Goal: Obtain resource: Obtain resource

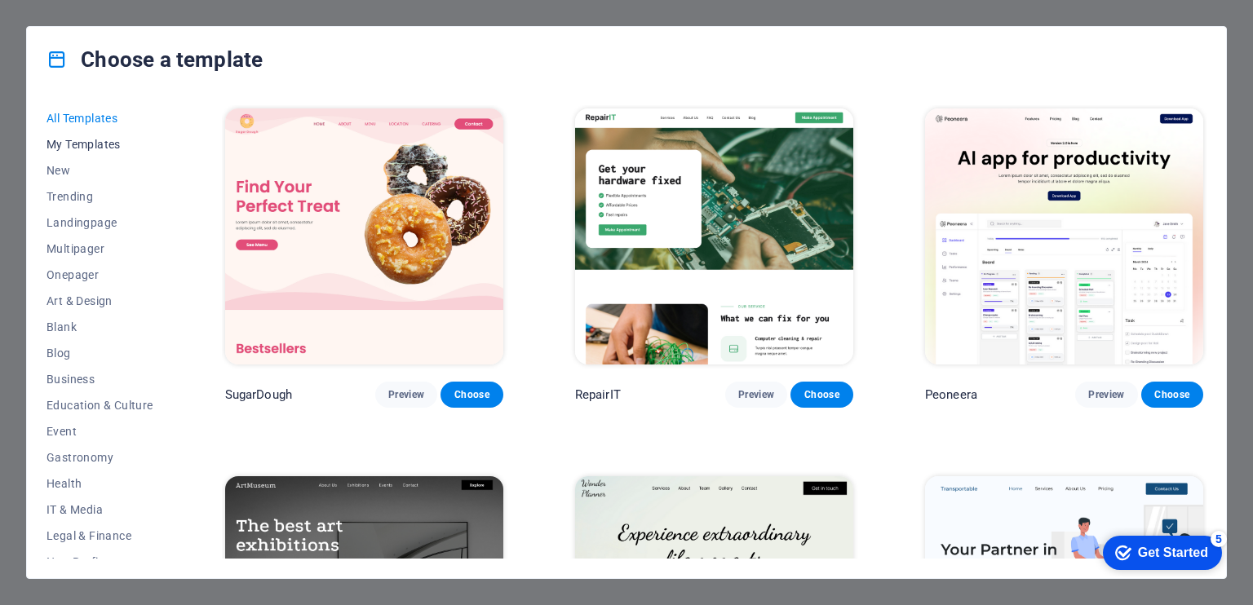
click at [75, 148] on span "My Templates" at bounding box center [99, 144] width 107 height 13
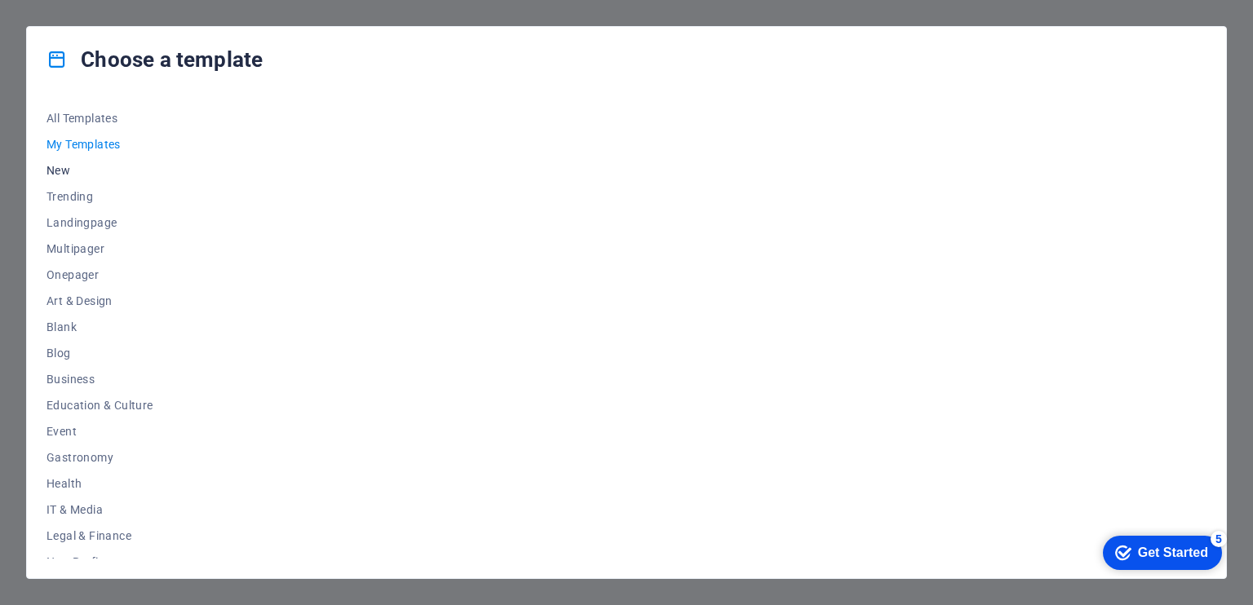
click at [54, 176] on span "New" at bounding box center [99, 170] width 107 height 13
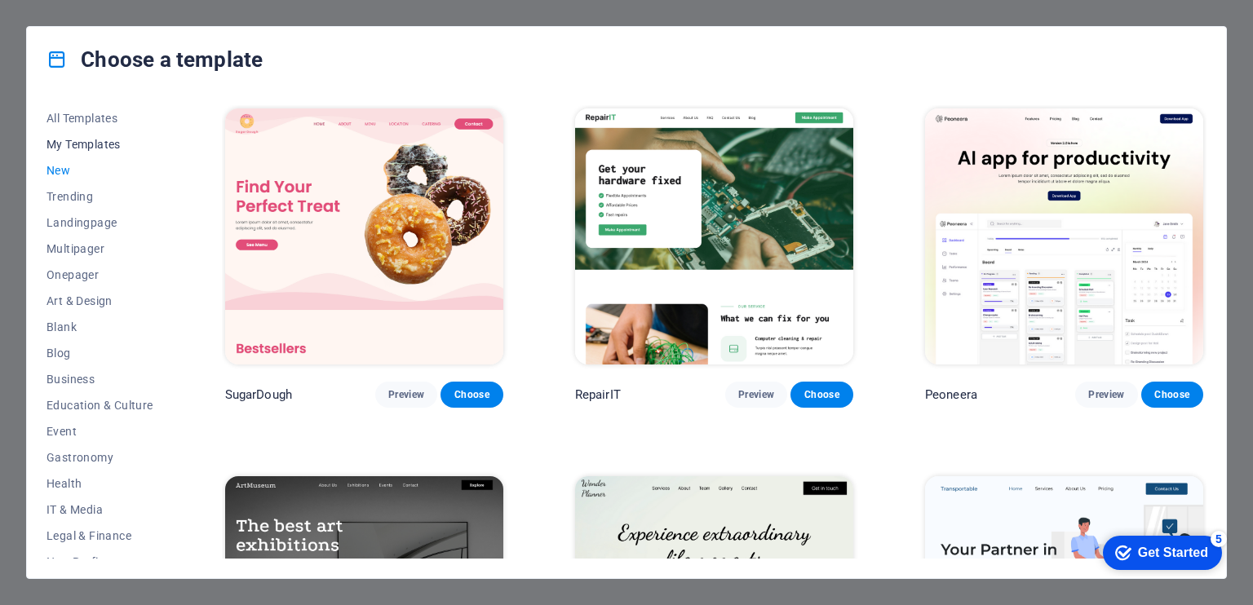
click at [78, 146] on span "My Templates" at bounding box center [99, 144] width 107 height 13
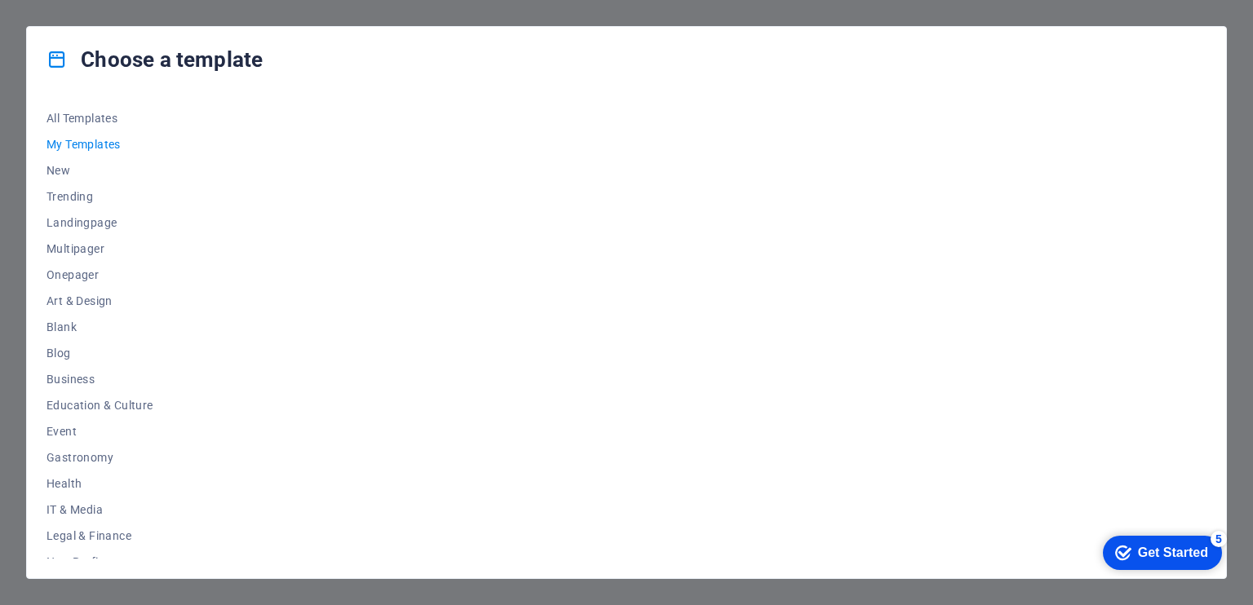
click at [78, 146] on span "My Templates" at bounding box center [99, 144] width 107 height 13
click at [60, 168] on span "New" at bounding box center [99, 170] width 107 height 13
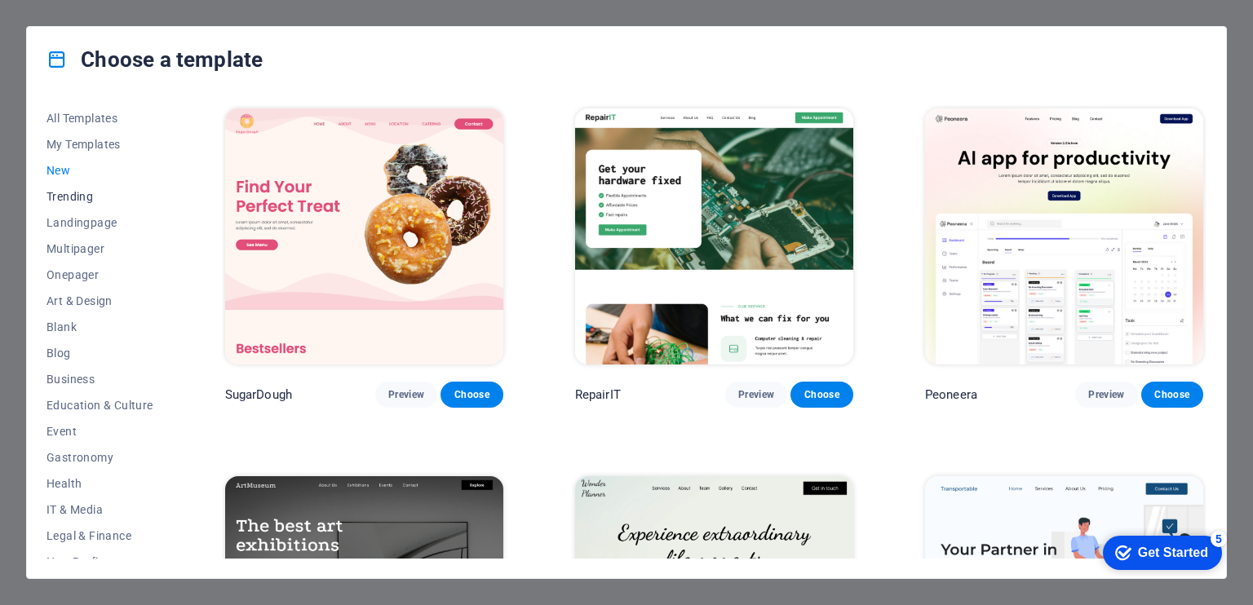
click at [75, 205] on button "Trending" at bounding box center [99, 197] width 107 height 26
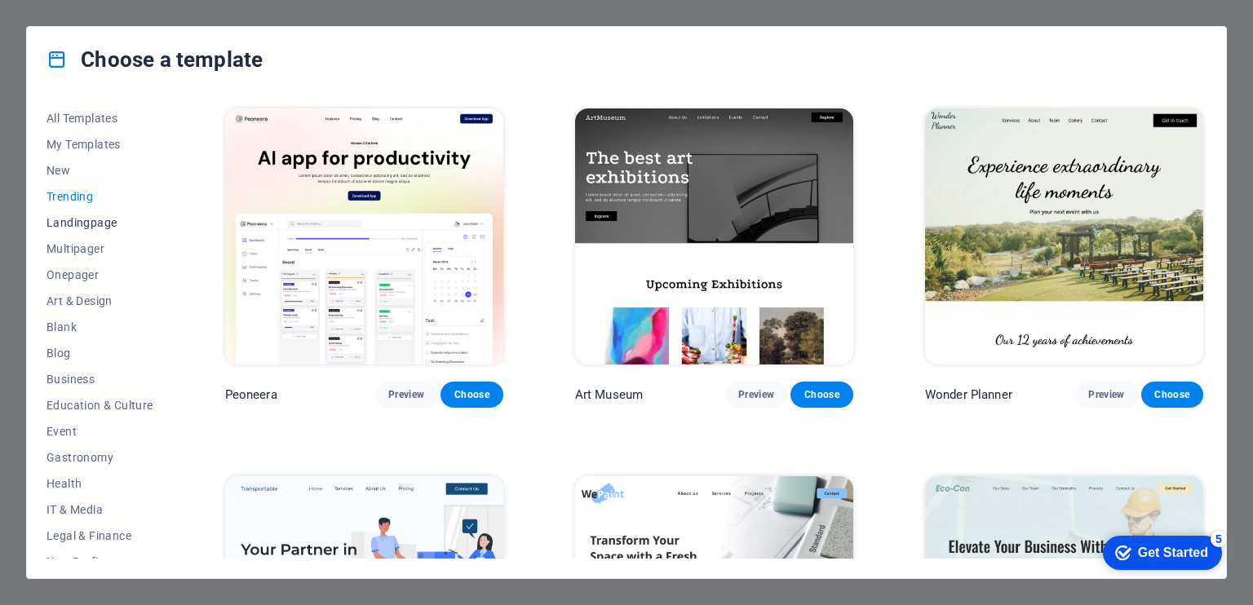
click at [87, 228] on span "Landingpage" at bounding box center [99, 222] width 107 height 13
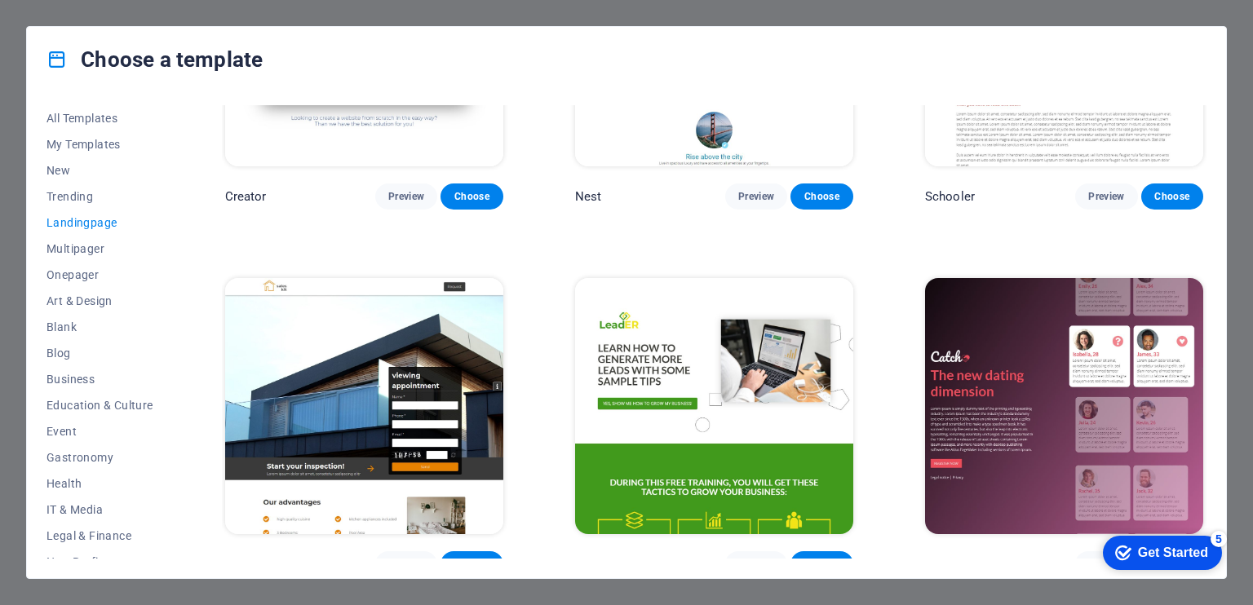
scroll to position [2284, 0]
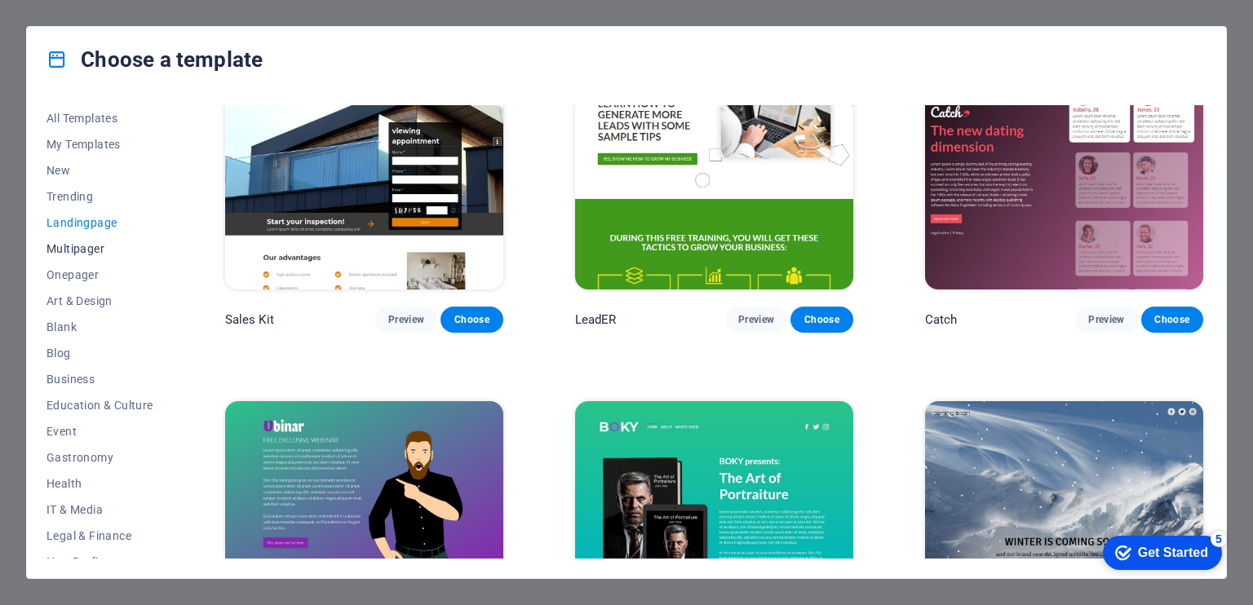
click at [88, 250] on span "Multipager" at bounding box center [99, 248] width 107 height 13
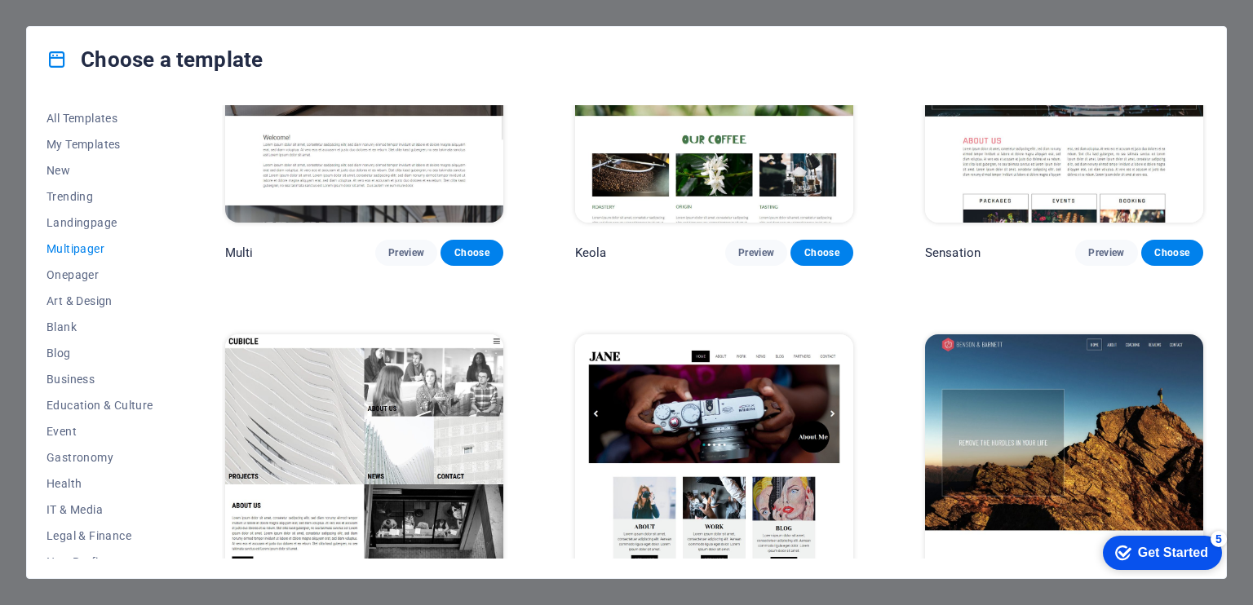
scroll to position [7544, 0]
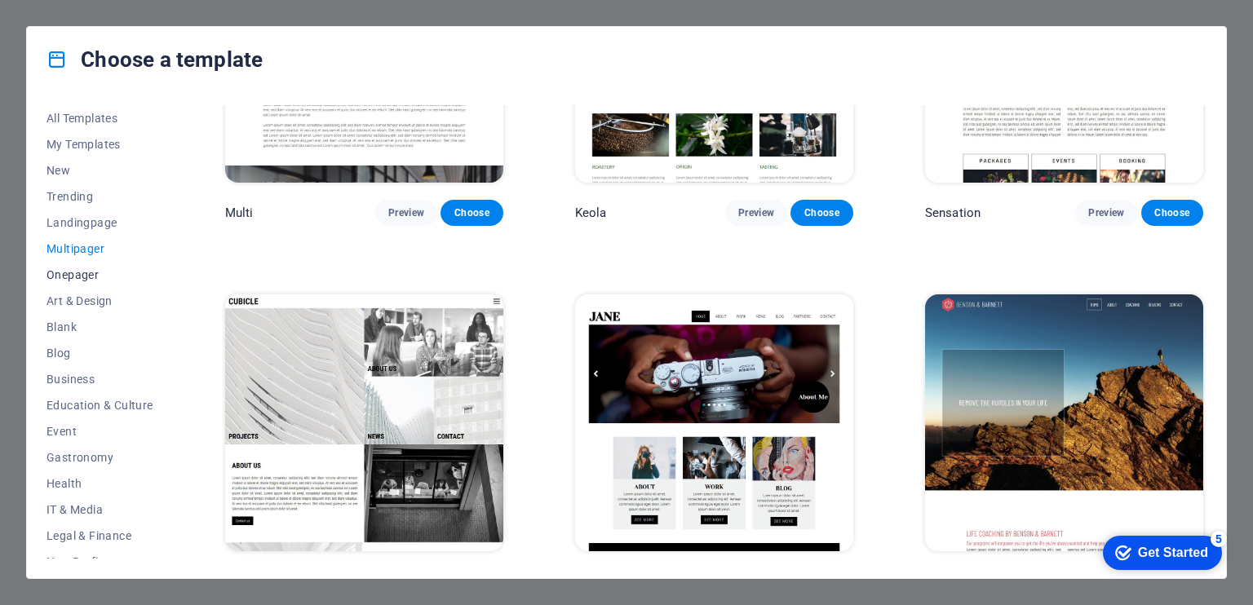
click at [79, 268] on span "Onepager" at bounding box center [99, 274] width 107 height 13
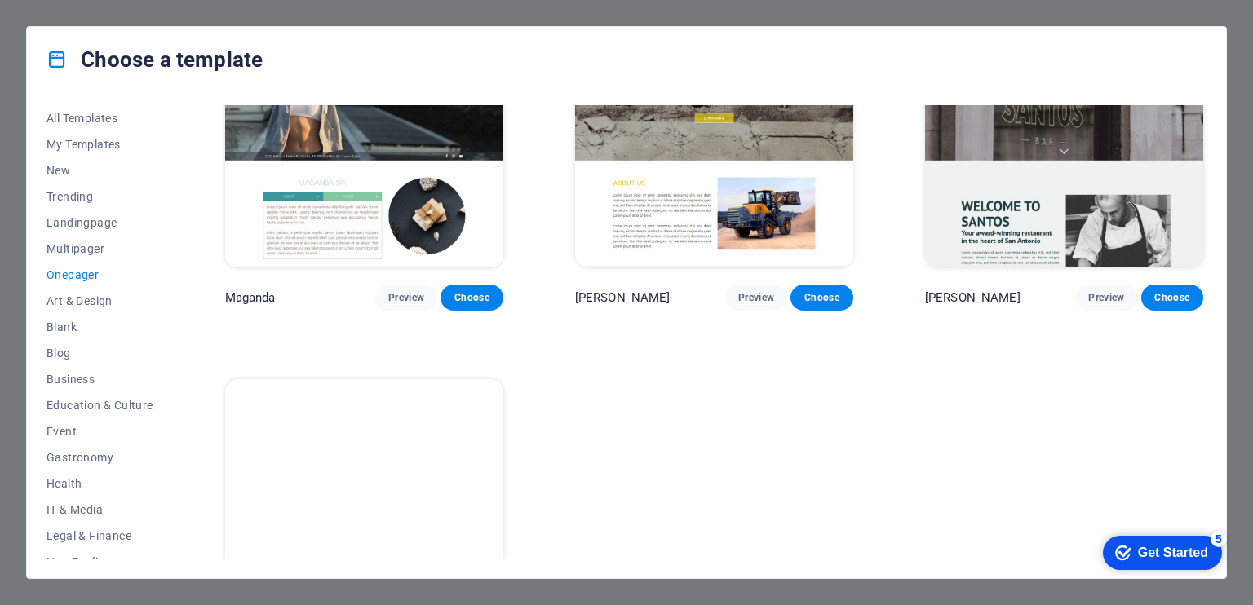
scroll to position [8278, 0]
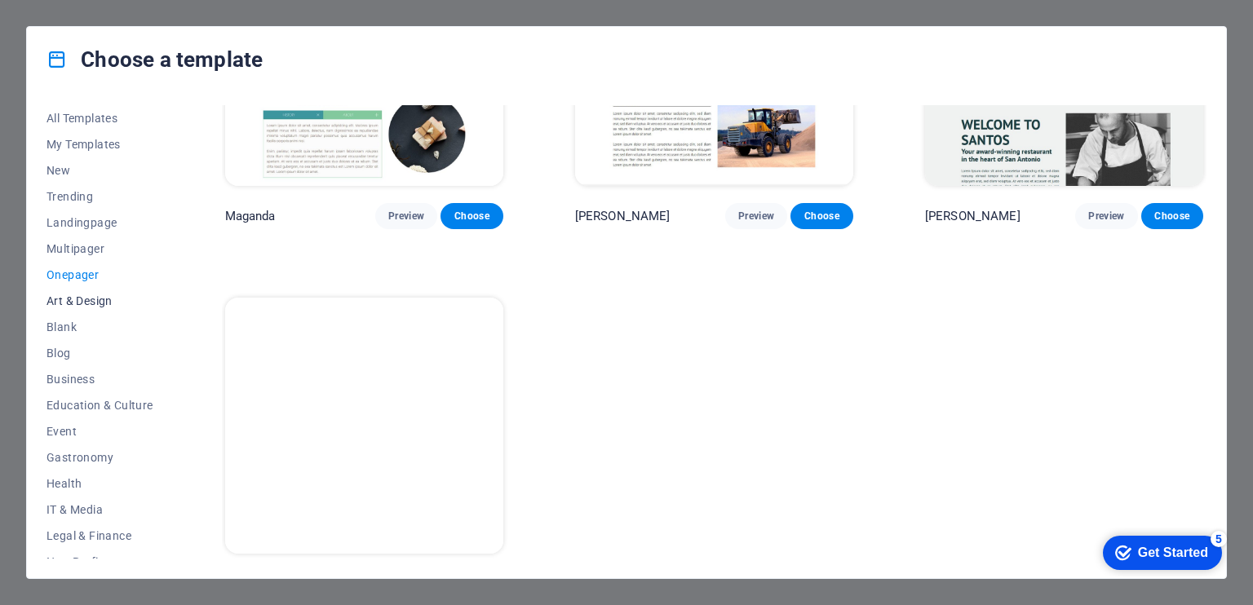
click at [99, 299] on span "Art & Design" at bounding box center [99, 300] width 107 height 13
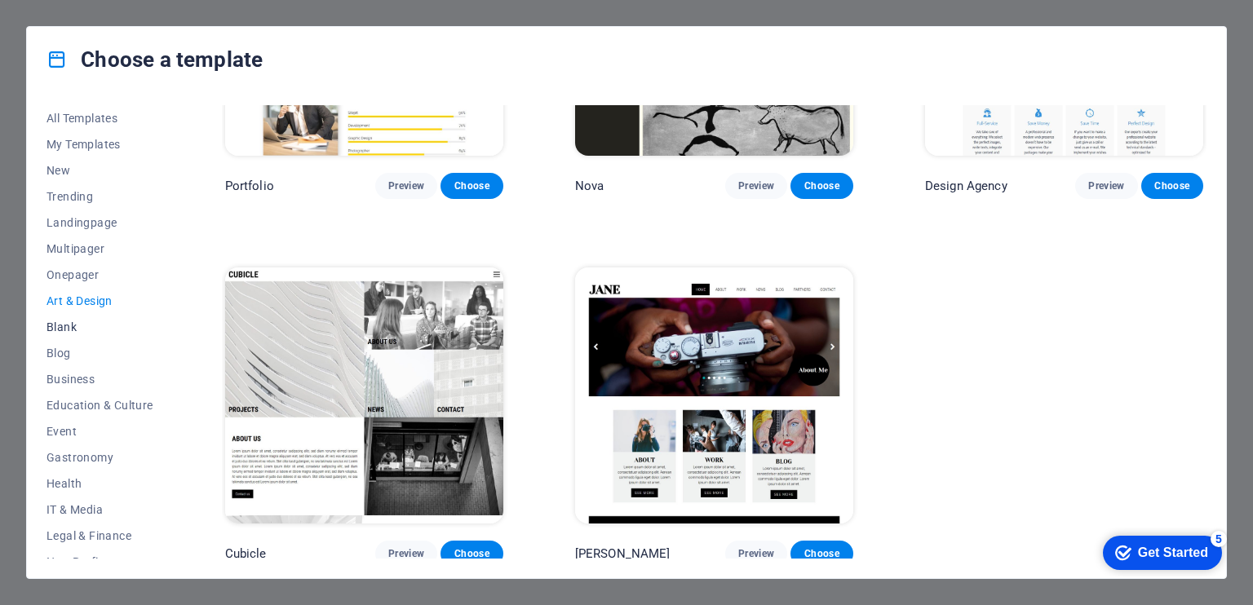
click at [69, 323] on span "Blank" at bounding box center [99, 327] width 107 height 13
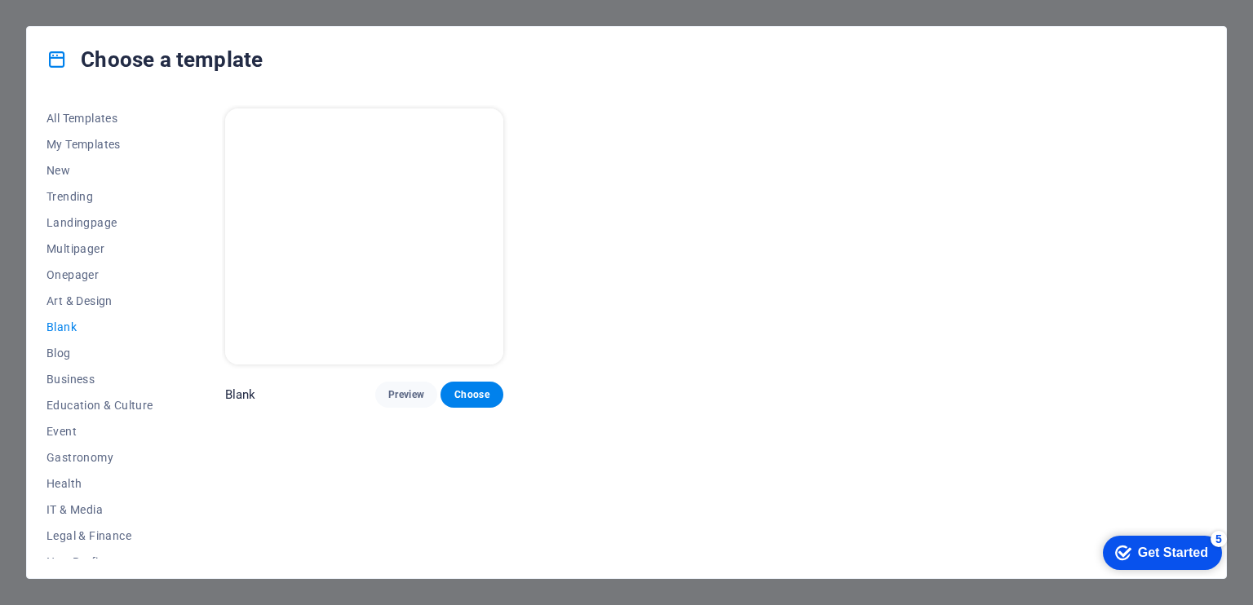
scroll to position [0, 0]
click at [70, 348] on span "Blog" at bounding box center [99, 353] width 107 height 13
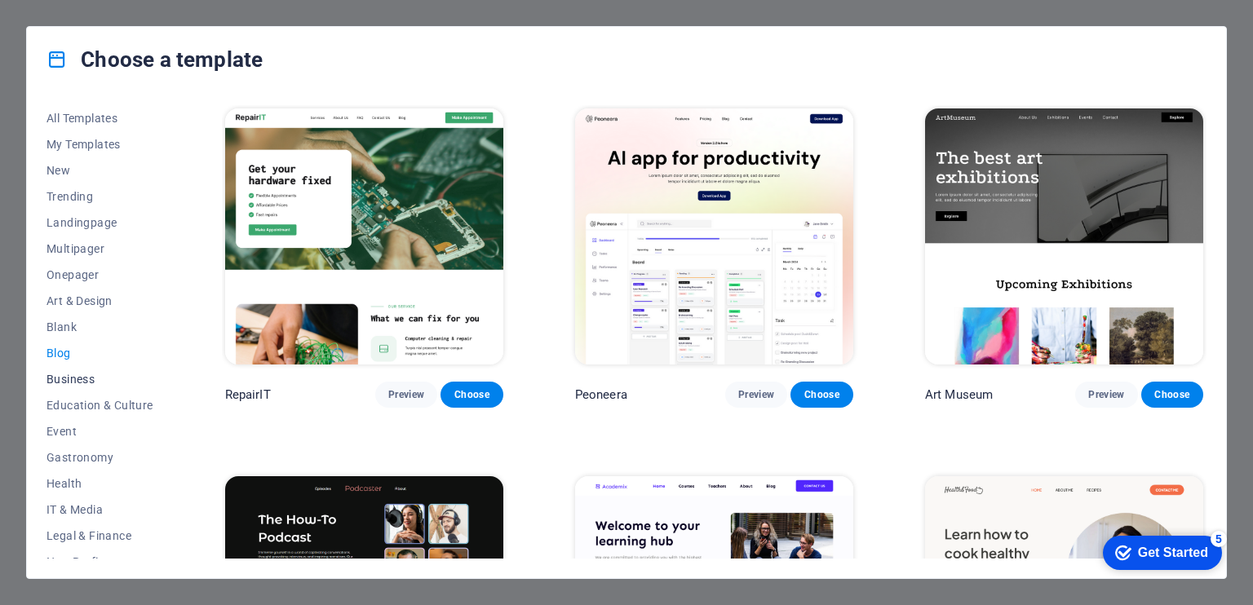
click at [72, 381] on span "Business" at bounding box center [99, 379] width 107 height 13
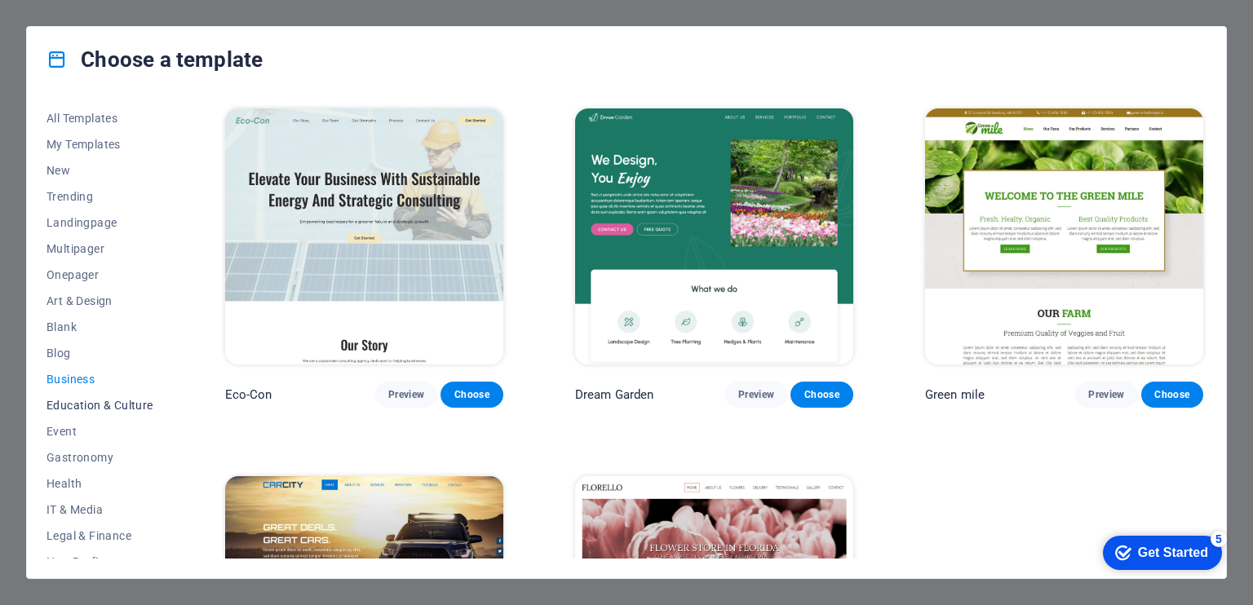
click at [73, 402] on span "Education & Culture" at bounding box center [99, 405] width 107 height 13
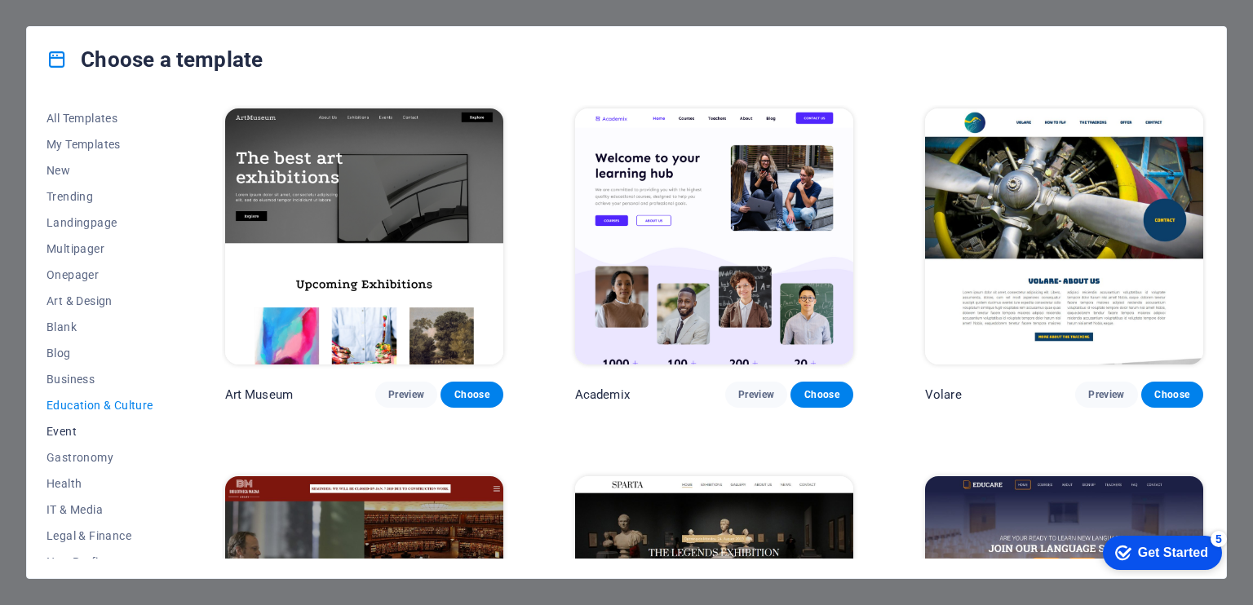
click at [67, 434] on span "Event" at bounding box center [99, 431] width 107 height 13
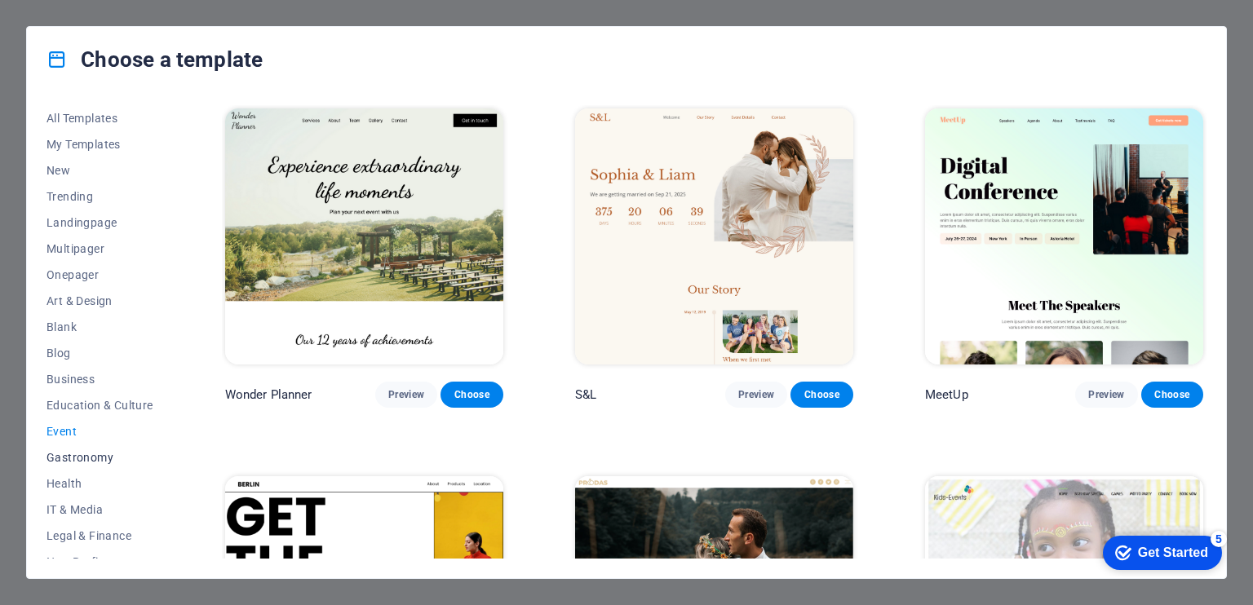
click at [108, 459] on span "Gastronomy" at bounding box center [99, 457] width 107 height 13
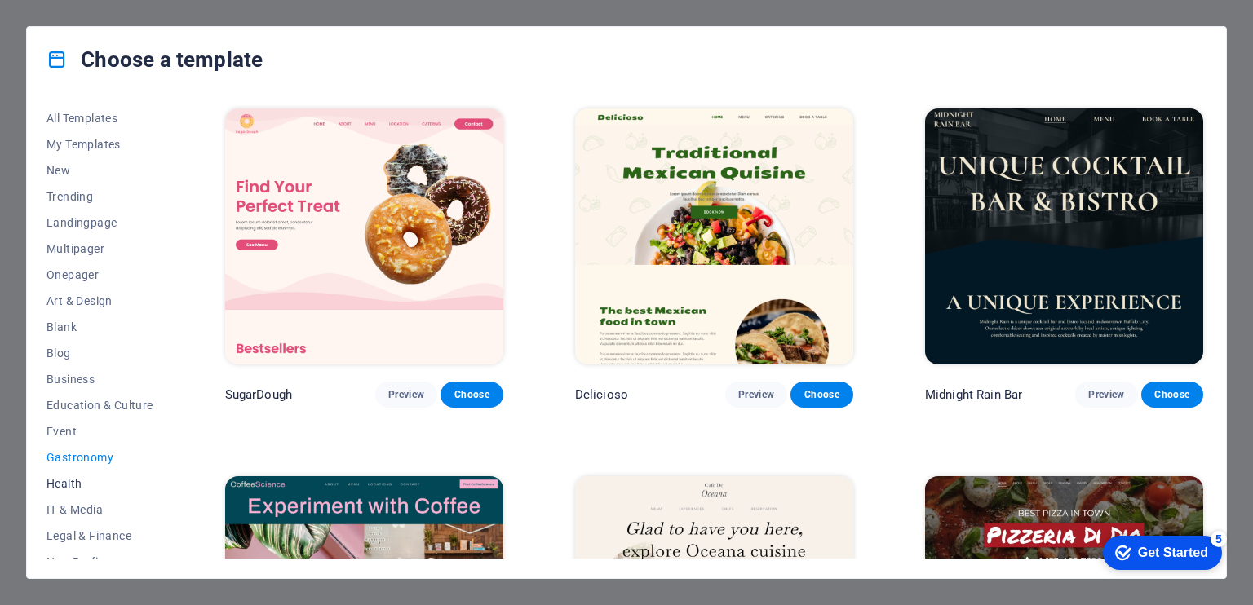
click at [69, 477] on span "Health" at bounding box center [99, 483] width 107 height 13
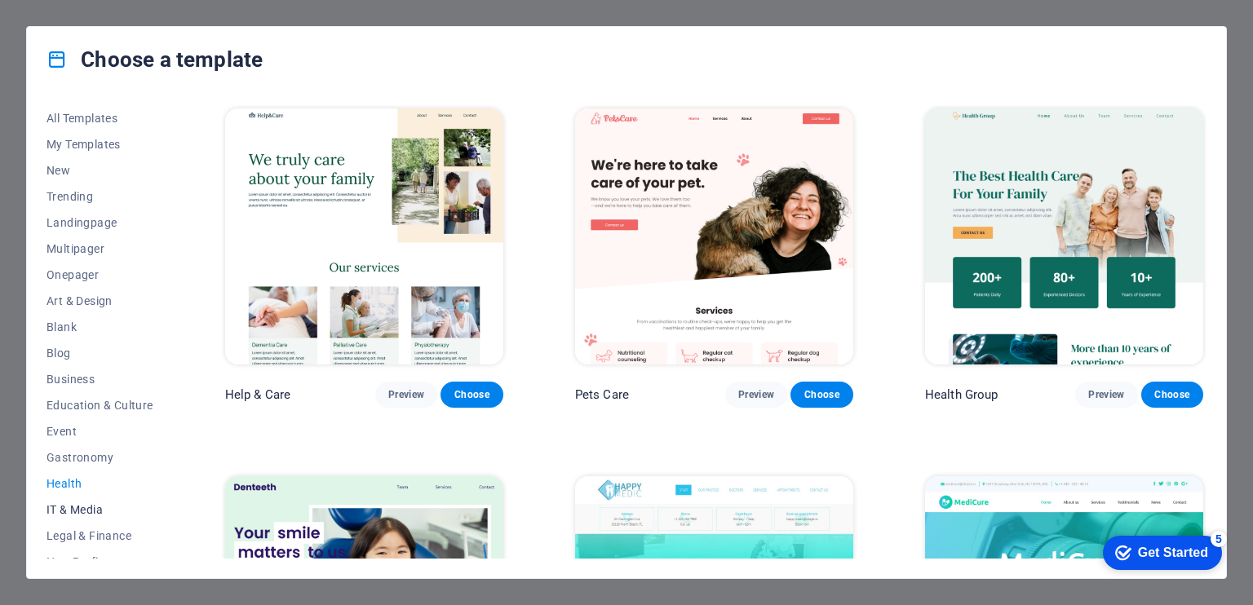
click at [80, 503] on span "IT & Media" at bounding box center [99, 509] width 107 height 13
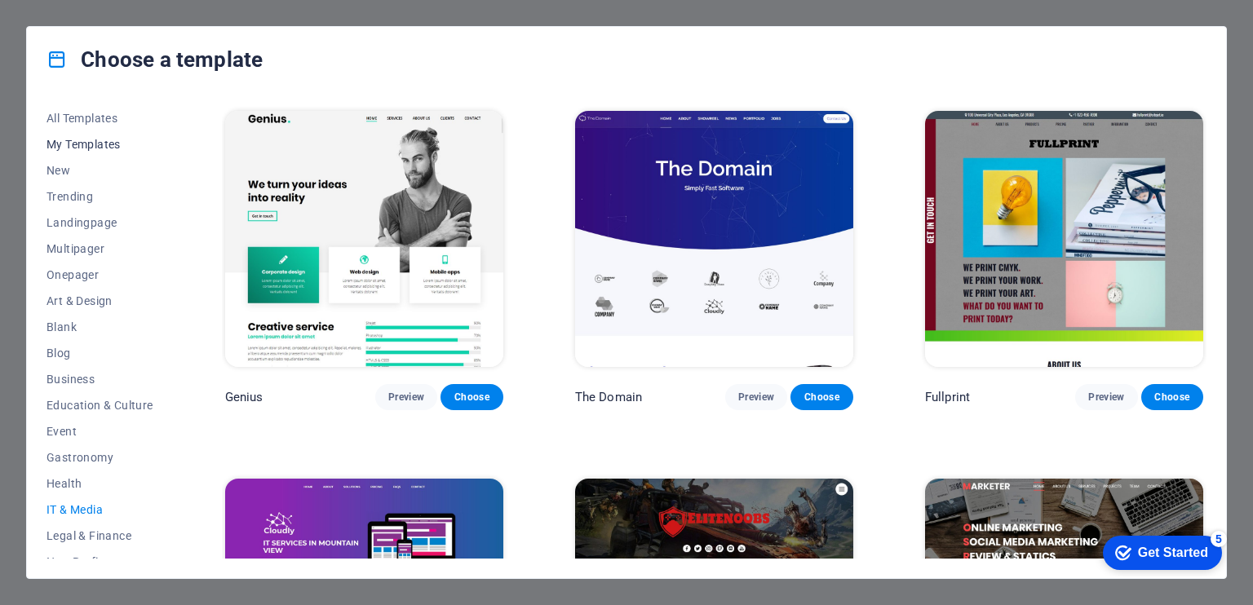
click at [98, 136] on button "My Templates" at bounding box center [99, 144] width 107 height 26
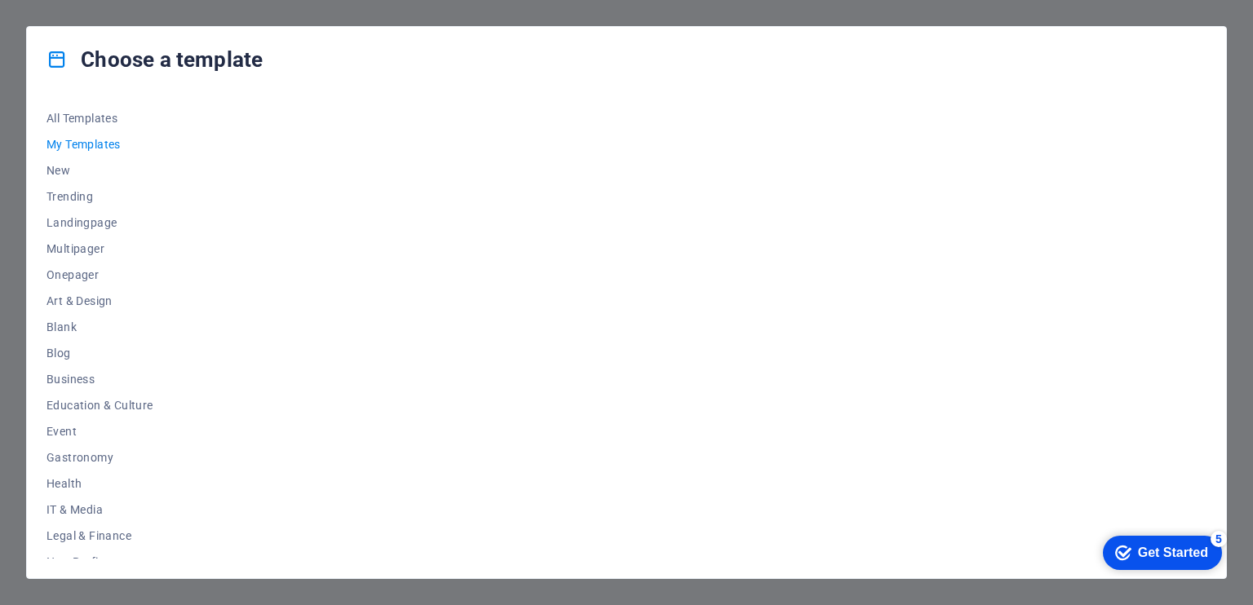
click at [98, 138] on span "My Templates" at bounding box center [99, 144] width 107 height 13
click at [92, 539] on span "Legal & Finance" at bounding box center [99, 535] width 107 height 13
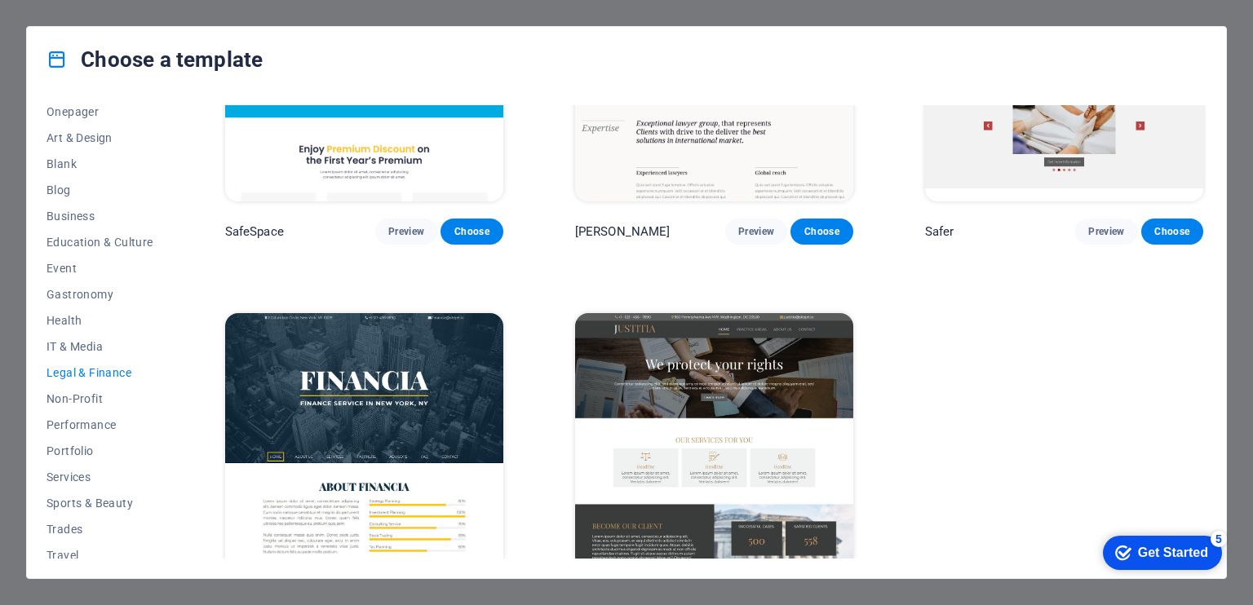
scroll to position [213, 0]
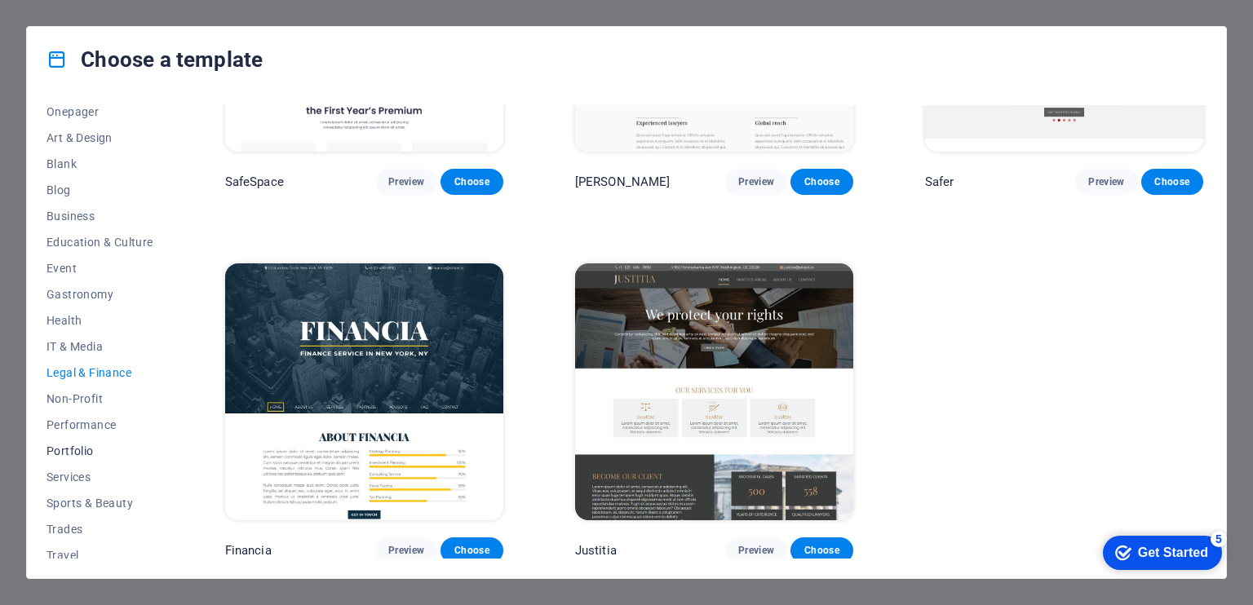
click at [91, 456] on span "Portfolio" at bounding box center [99, 451] width 107 height 13
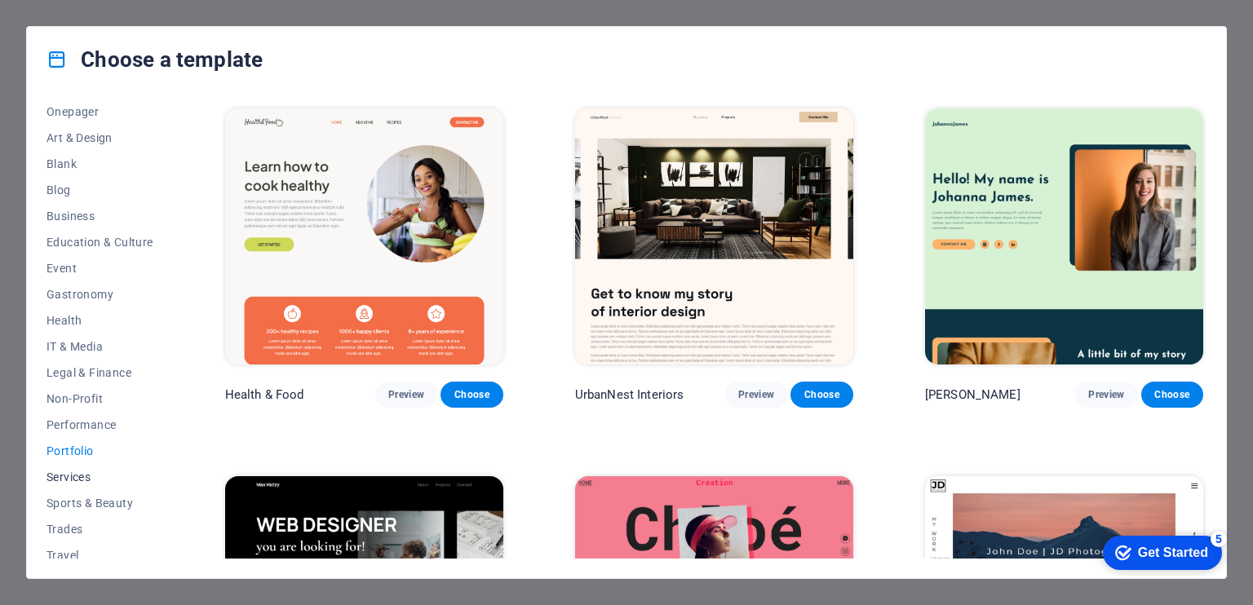
click at [82, 484] on button "Services" at bounding box center [99, 477] width 107 height 26
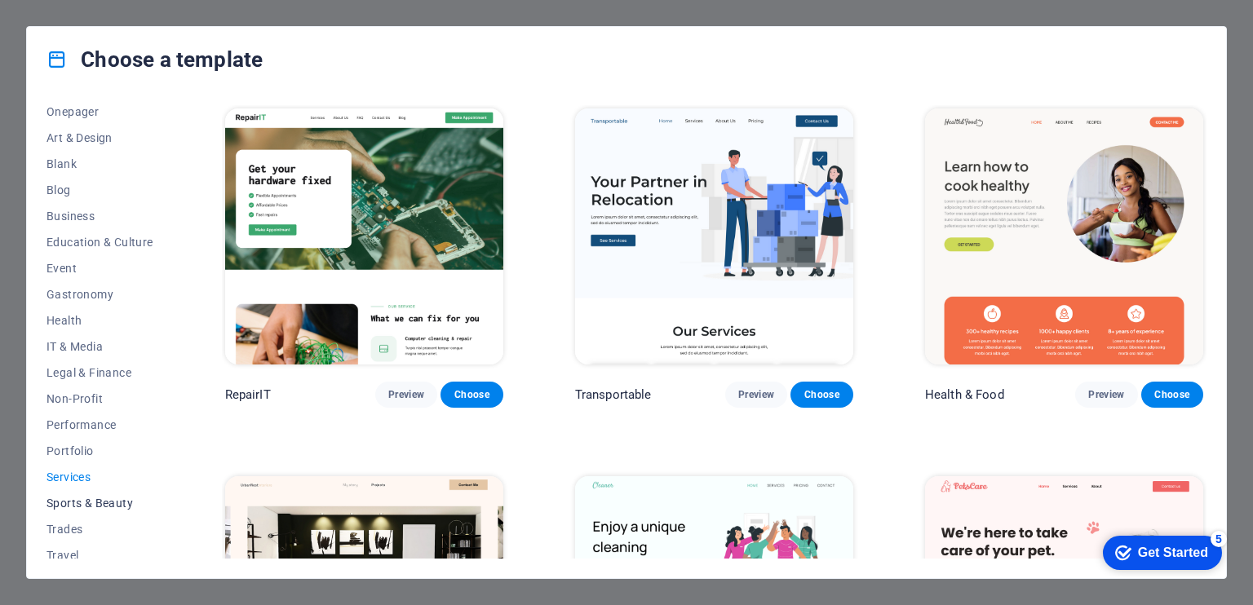
click at [104, 506] on span "Sports & Beauty" at bounding box center [99, 503] width 107 height 13
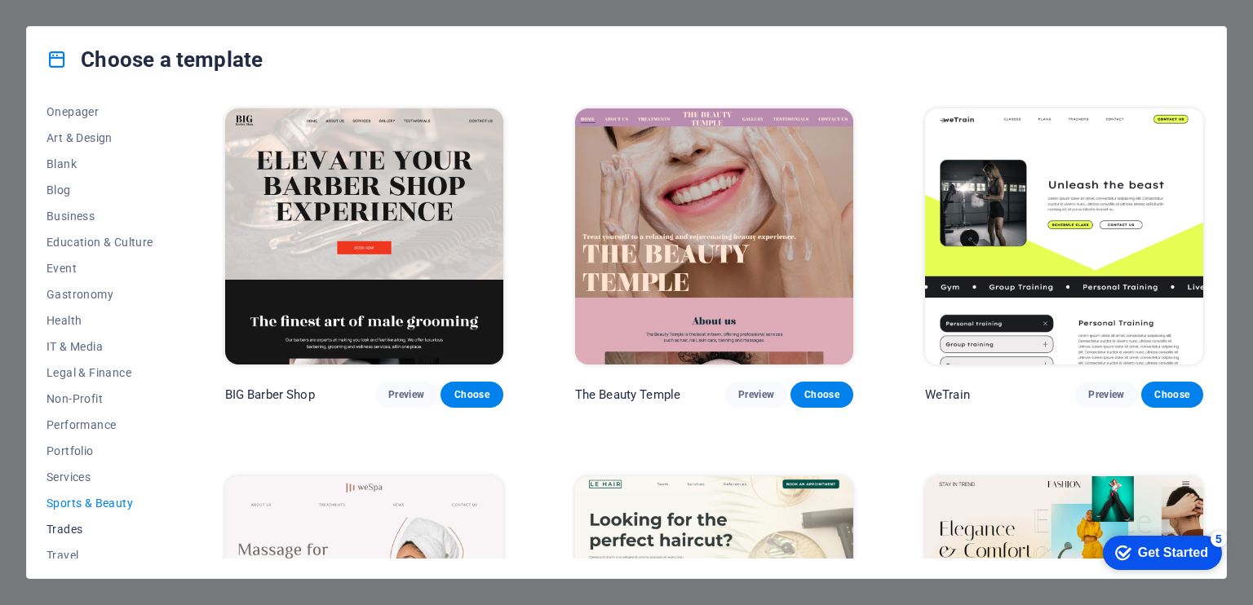
click at [69, 533] on span "Trades" at bounding box center [99, 529] width 107 height 13
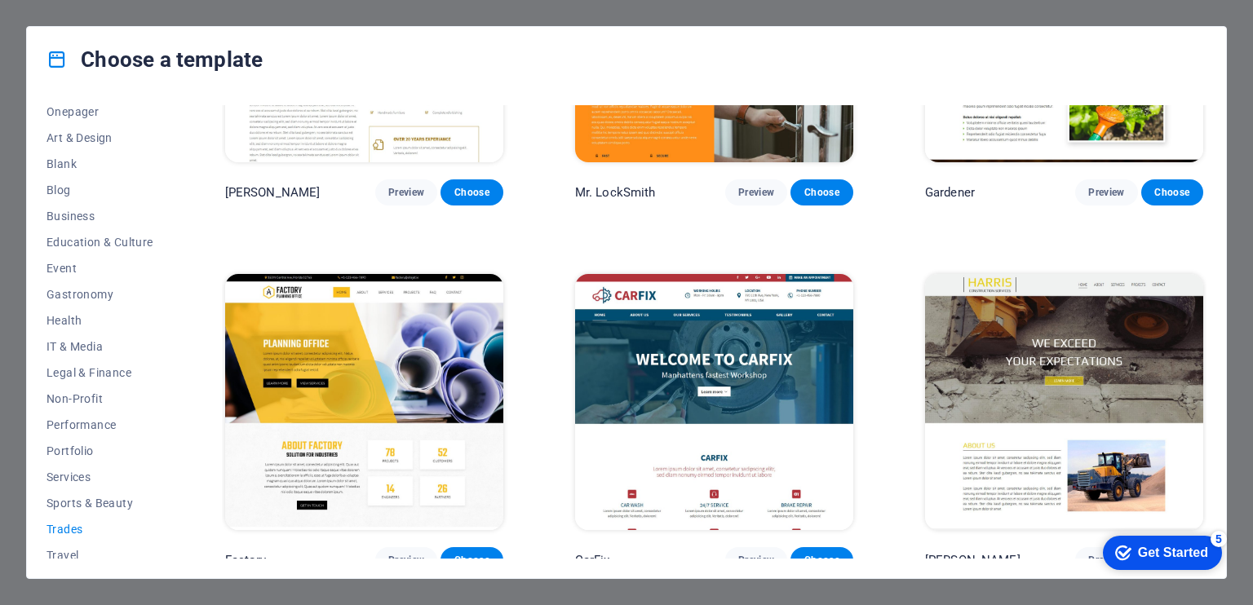
scroll to position [580, 0]
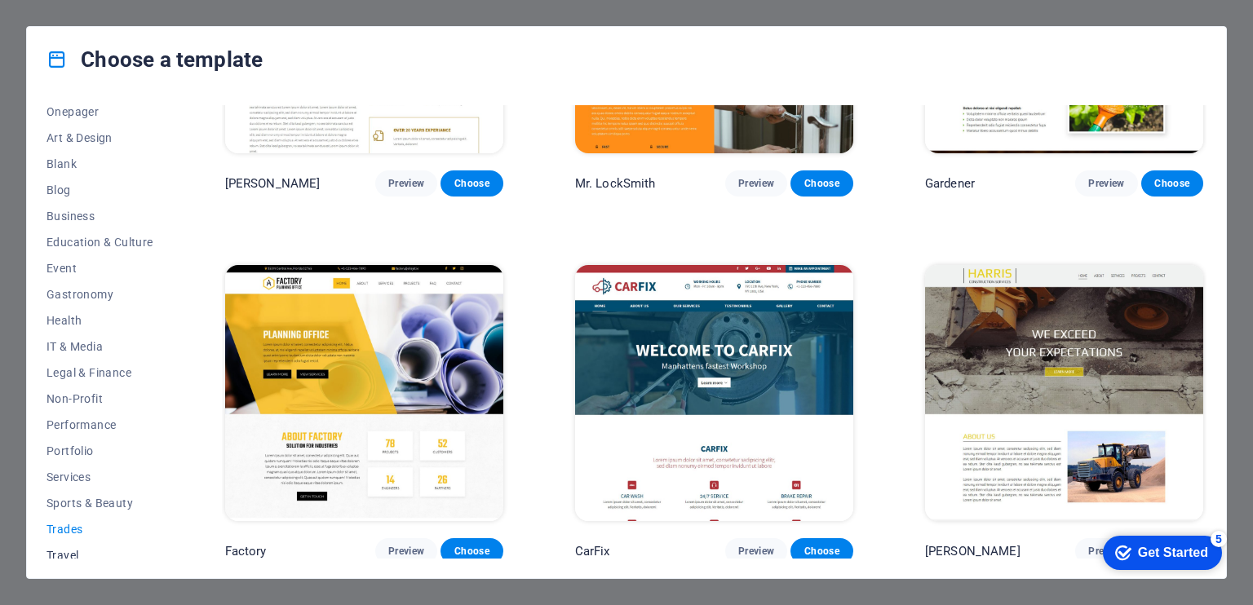
click at [69, 559] on span "Travel" at bounding box center [99, 555] width 107 height 13
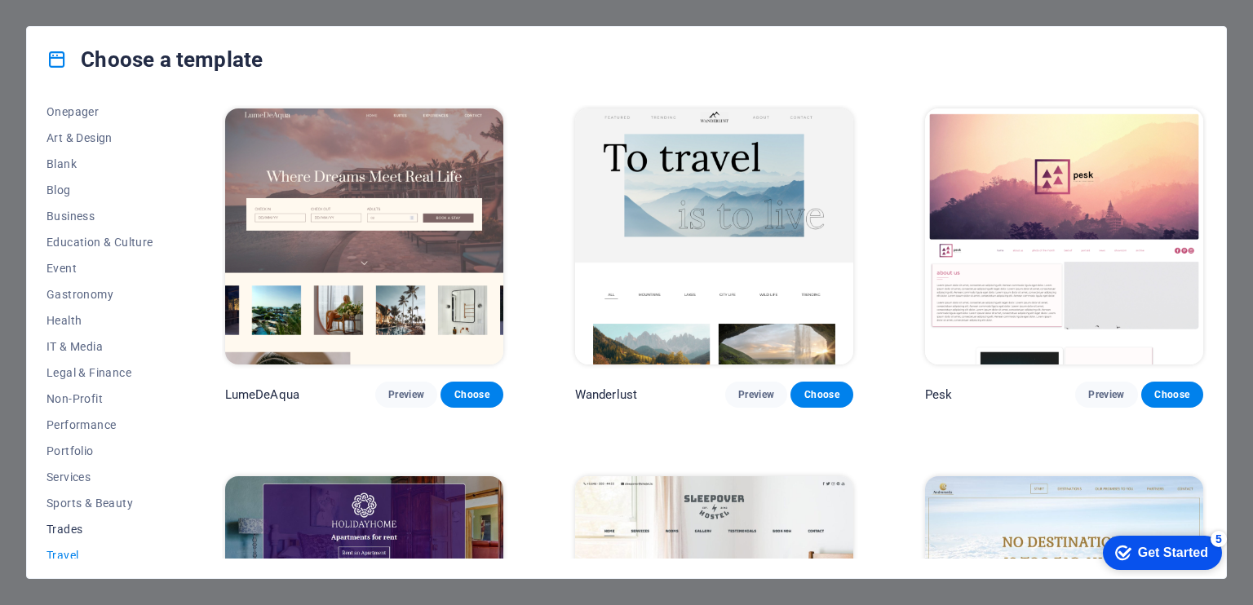
click at [77, 524] on span "Trades" at bounding box center [99, 529] width 107 height 13
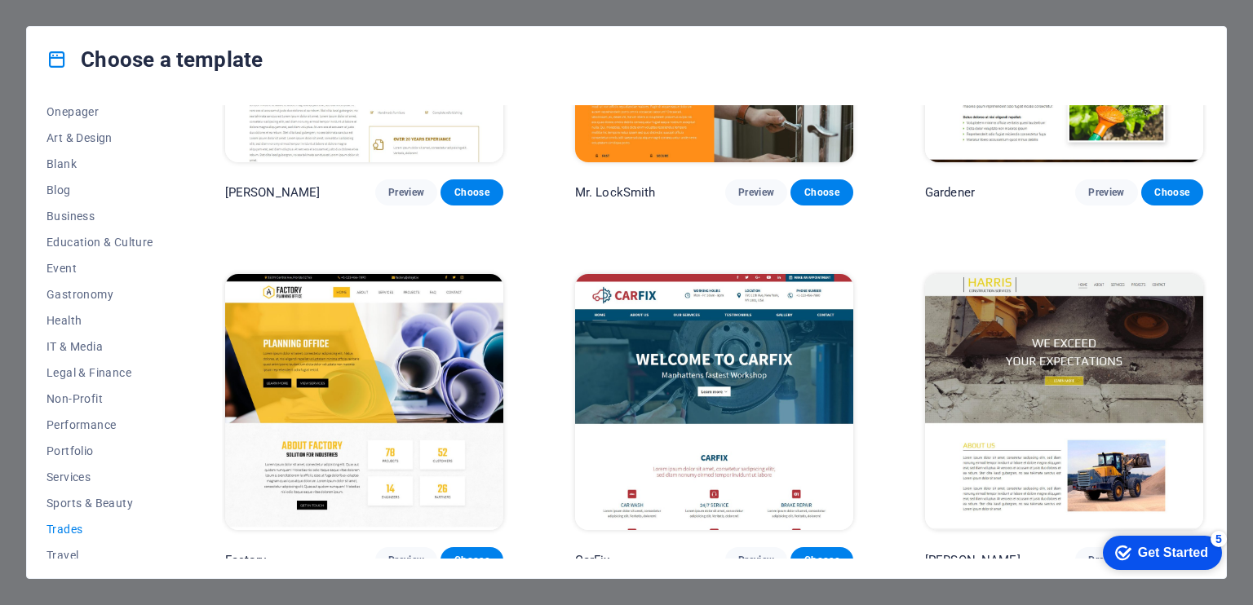
scroll to position [580, 0]
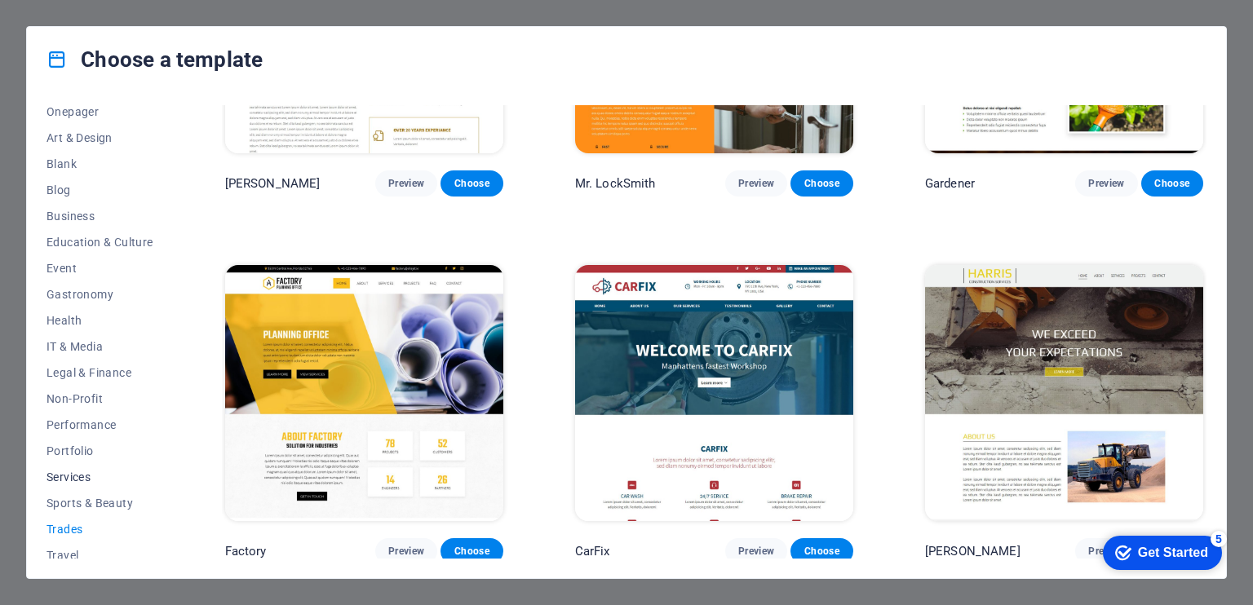
click at [81, 482] on span "Services" at bounding box center [99, 477] width 107 height 13
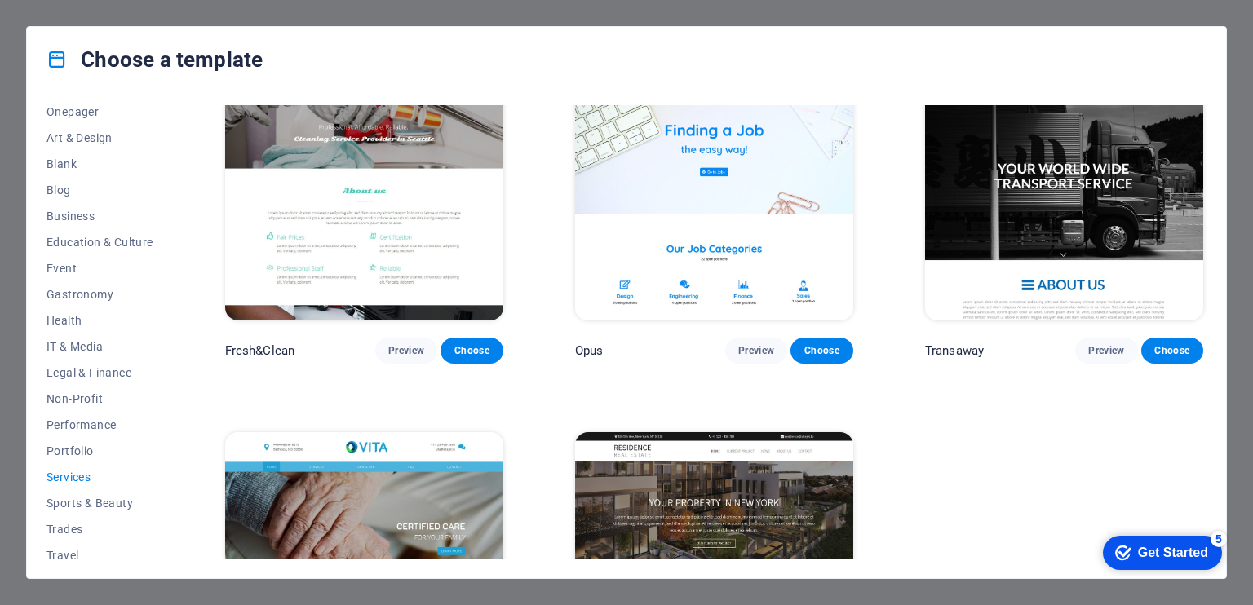
scroll to position [2046, 0]
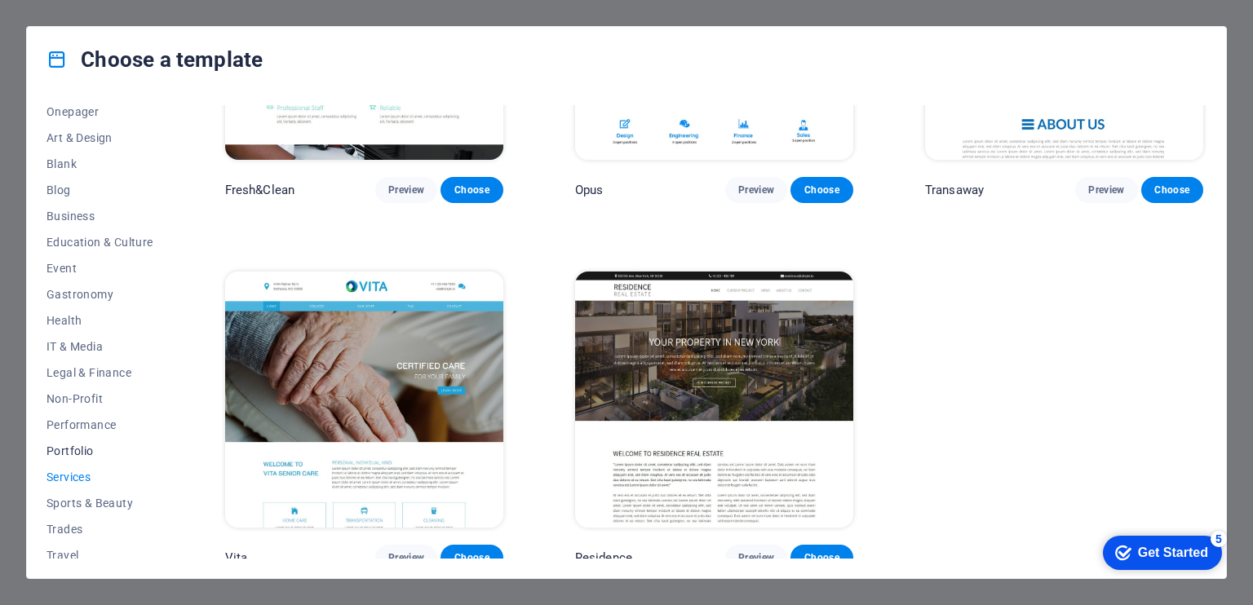
click at [78, 446] on span "Portfolio" at bounding box center [99, 451] width 107 height 13
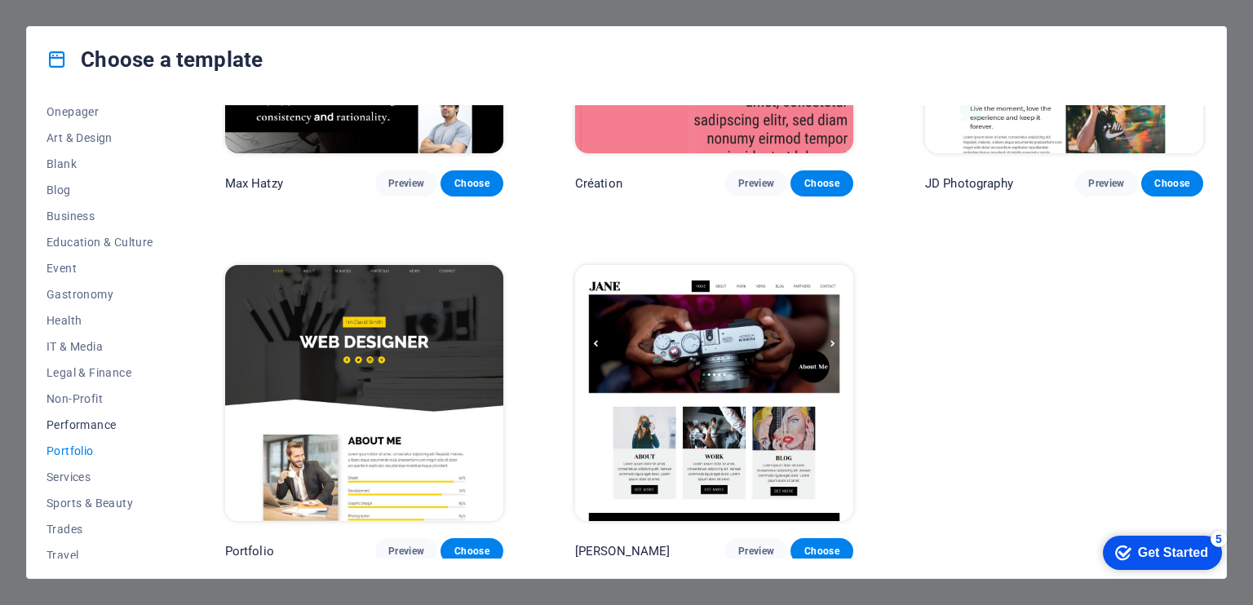
click at [83, 427] on span "Performance" at bounding box center [99, 424] width 107 height 13
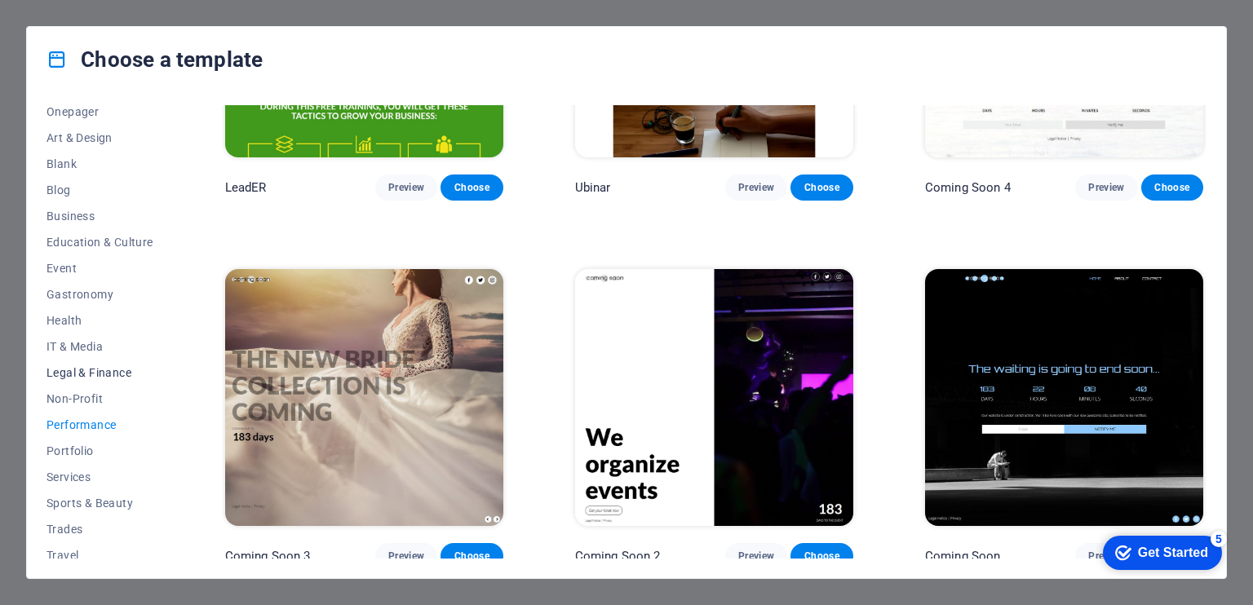
scroll to position [0, 0]
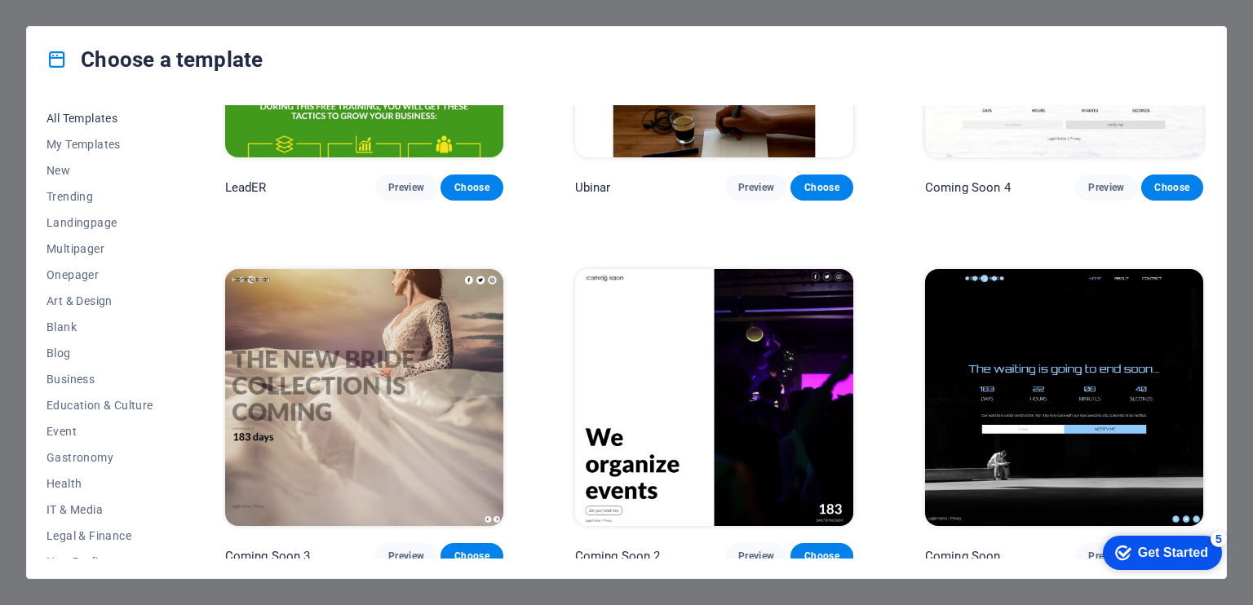
click at [104, 117] on span "All Templates" at bounding box center [99, 118] width 107 height 13
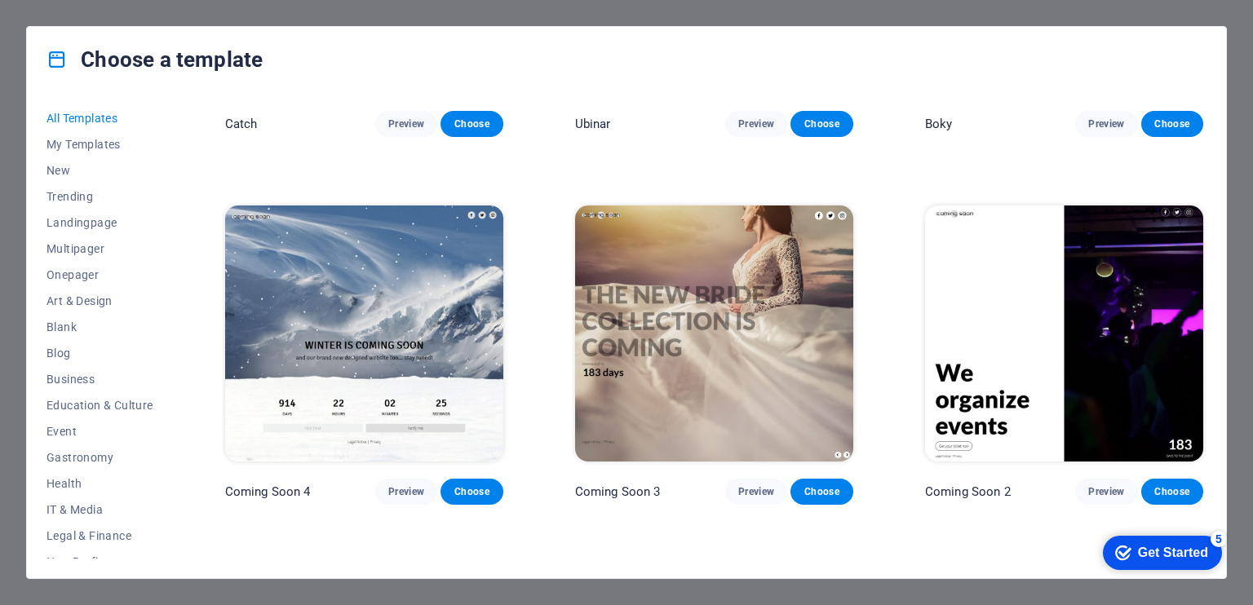
scroll to position [19641, 0]
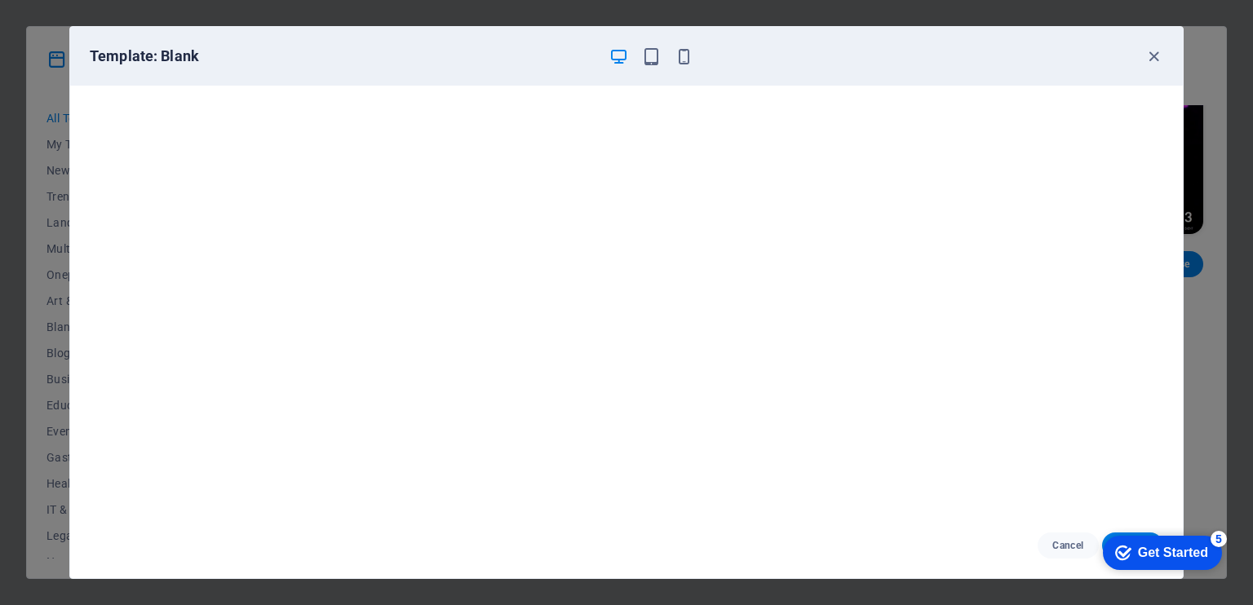
scroll to position [0, 0]
click at [1150, 51] on icon "button" at bounding box center [1153, 56] width 19 height 19
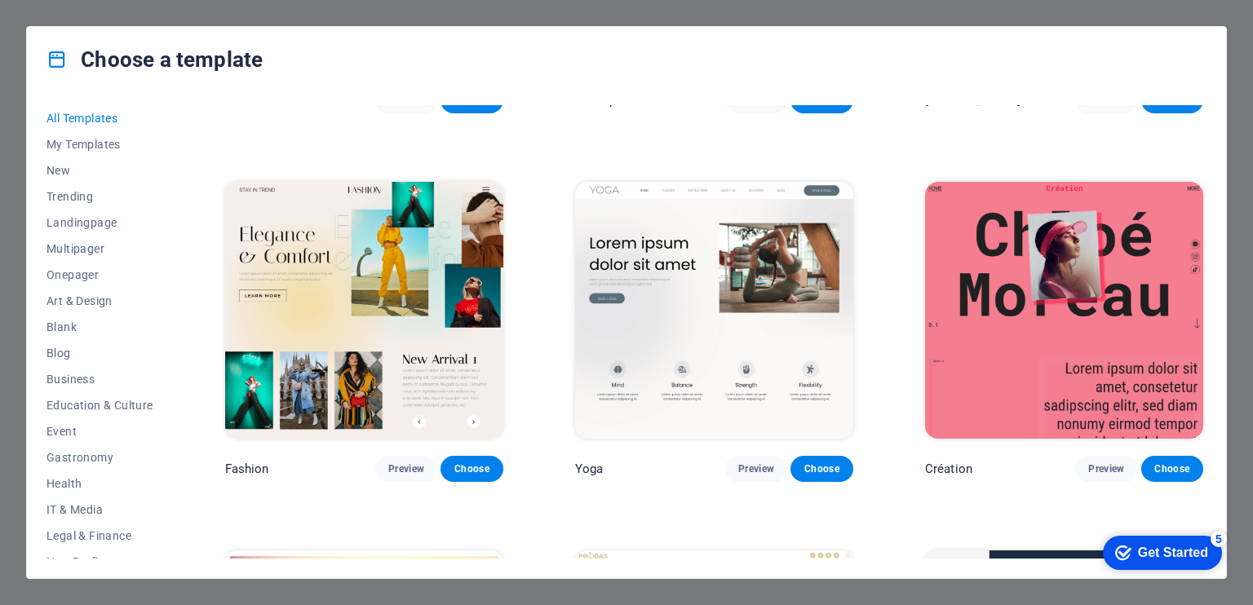
scroll to position [4632, 0]
